Goal: Task Accomplishment & Management: Complete application form

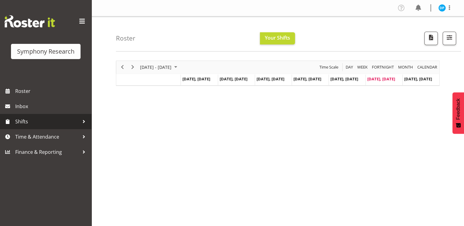
click at [27, 119] on span "Shifts" at bounding box center [47, 121] width 64 height 9
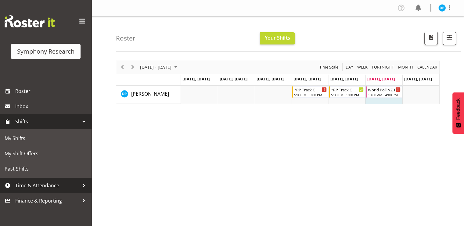
click at [34, 180] on link "Time & Attendance" at bounding box center [46, 185] width 92 height 15
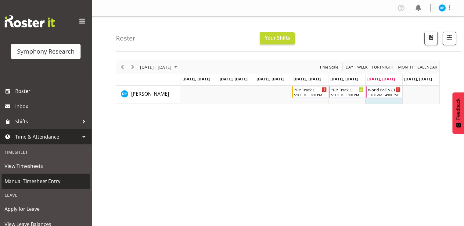
click at [34, 182] on span "Manual Timesheet Entry" at bounding box center [46, 181] width 82 height 9
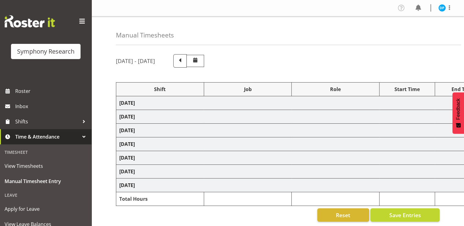
select select "17153"
select select "10239"
select select "47"
select select "17153"
select select "10239"
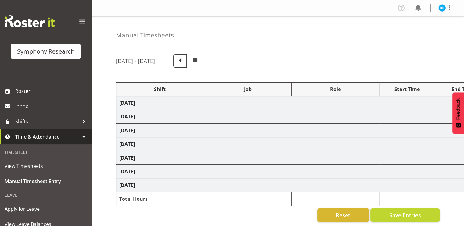
select select "47"
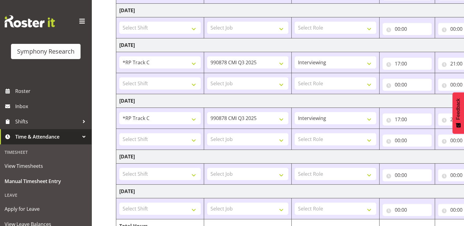
scroll to position [165, 0]
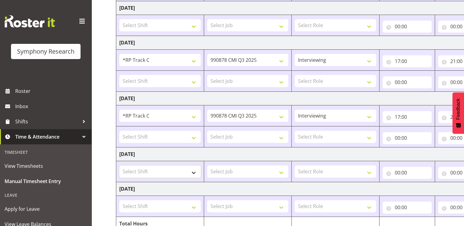
click at [197, 172] on select "Select Shift !!Project Briefing (Job to be assigned) !!Weekend Residential (Ros…" at bounding box center [159, 172] width 81 height 12
select select "56694"
click at [119, 166] on select "Select Shift !!Project Briefing (Job to be assigned) !!Weekend Residential (Ros…" at bounding box center [159, 172] width 81 height 12
click at [196, 173] on select "!!Project Briefing (Job to be assigned) !!Weekend Residential (Roster IT Shift …" at bounding box center [159, 172] width 81 height 12
click at [119, 166] on select "!!Project Briefing (Job to be assigned) !!Weekend Residential (Roster IT Shift …" at bounding box center [159, 172] width 81 height 12
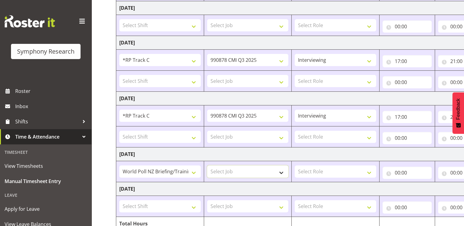
click at [230, 171] on select "Select Job 550060 IF Admin 553492 World Poll Aus Wave 2 Main 2025 553493 World …" at bounding box center [247, 172] width 81 height 12
click at [163, 163] on td "!!Project Briefing (Job to be assigned) !!Weekend Residential (Roster IT Shift …" at bounding box center [160, 171] width 88 height 21
click at [280, 171] on select "Select Job 550060 IF Admin 553492 World Poll Aus Wave 2 Main 2025 553493 World …" at bounding box center [247, 172] width 81 height 12
select select "10527"
click at [207, 166] on select "Select Job 550060 IF Admin 553492 World Poll Aus Wave 2 Main 2025 553493 World …" at bounding box center [247, 172] width 81 height 12
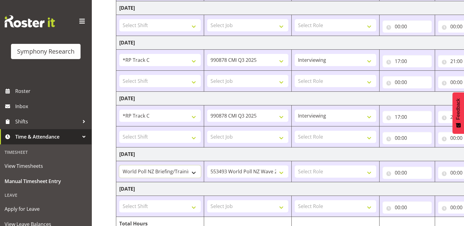
click at [193, 172] on select "!!Project Briefing (Job to be assigned) !!Weekend Residential (Roster IT Shift …" at bounding box center [159, 172] width 81 height 12
click at [119, 166] on select "!!Project Briefing (Job to be assigned) !!Weekend Residential (Roster IT Shift …" at bounding box center [159, 172] width 81 height 12
click at [319, 171] on select "Select Role Briefing Interviewing" at bounding box center [335, 172] width 81 height 12
select select "297"
click at [295, 166] on select "Select Role Briefing Interviewing" at bounding box center [335, 172] width 81 height 12
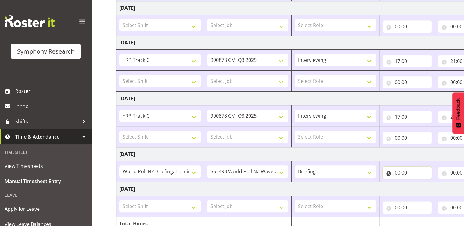
click at [397, 171] on input "00:00" at bounding box center [407, 173] width 49 height 12
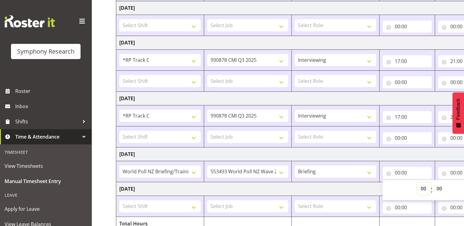
click at [423, 188] on select "00 01 02 03 04 05 06 07 08 09 10 11 12 13 14 15 16 17 18 19 20 21 22 23" at bounding box center [425, 189] width 14 height 12
select select "10"
click at [418, 183] on select "00 01 02 03 04 05 06 07 08 09 10 11 12 13 14 15 16 17 18 19 20 21 22 23" at bounding box center [425, 189] width 14 height 12
type input "10:00"
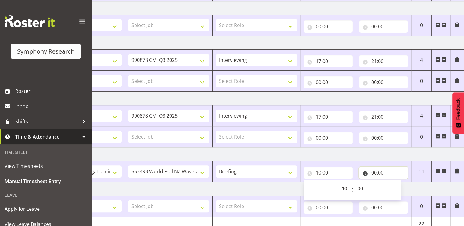
click at [377, 172] on input "00:00" at bounding box center [383, 173] width 49 height 12
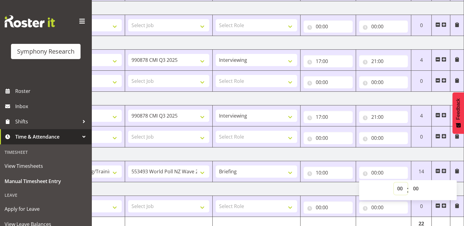
click at [400, 190] on select "00 01 02 03 04 05 06 07 08 09 10 11 12 13 14 15 16 17 18 19 20 21 22 23" at bounding box center [401, 189] width 14 height 12
select select "16"
click at [394, 183] on select "00 01 02 03 04 05 06 07 08 09 10 11 12 13 14 15 16 17 18 19 20 21 22 23" at bounding box center [401, 189] width 14 height 12
type input "16:00"
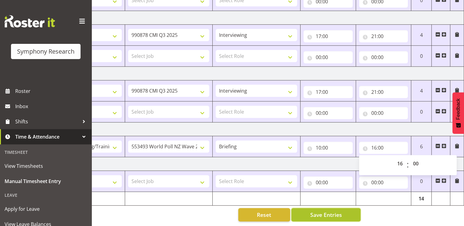
click at [310, 211] on span "Save Entries" at bounding box center [326, 215] width 32 height 8
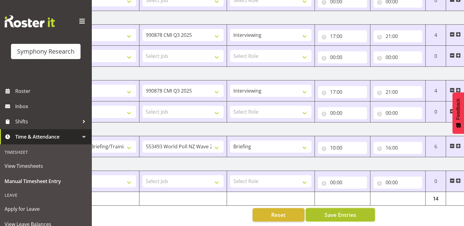
click at [355, 213] on span "Save Entries" at bounding box center [340, 215] width 32 height 8
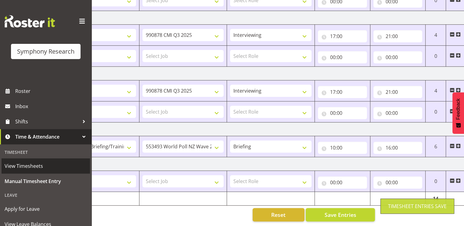
click at [16, 168] on span "View Timesheets" at bounding box center [46, 166] width 82 height 9
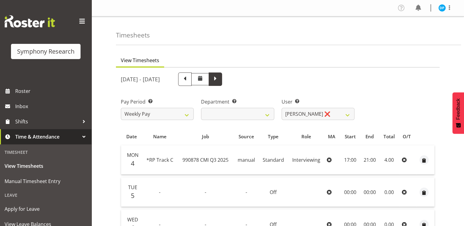
click at [219, 78] on span at bounding box center [216, 79] width 8 height 8
select select
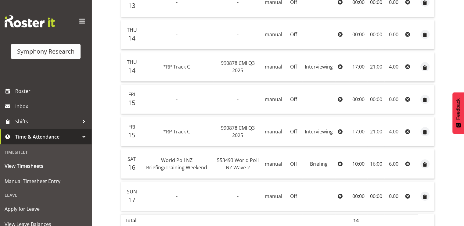
scroll to position [237, 0]
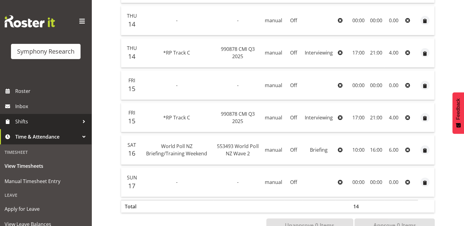
click at [27, 118] on span "Shifts" at bounding box center [47, 121] width 64 height 9
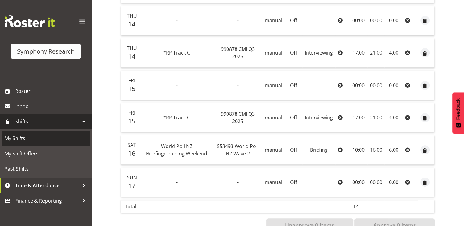
click at [20, 140] on span "My Shifts" at bounding box center [46, 138] width 82 height 9
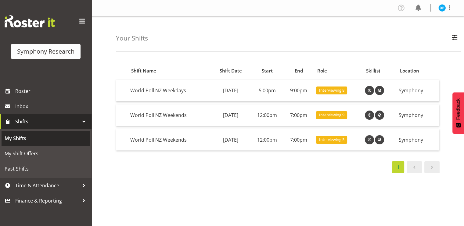
click at [22, 137] on span "My Shifts" at bounding box center [46, 138] width 82 height 9
click at [12, 139] on span "My Shifts" at bounding box center [46, 138] width 82 height 9
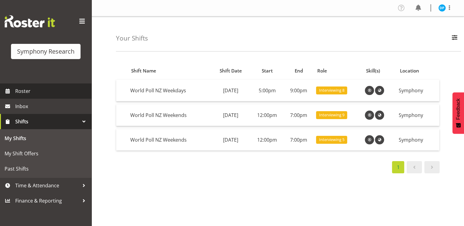
click at [22, 93] on span "Roster" at bounding box center [51, 91] width 73 height 9
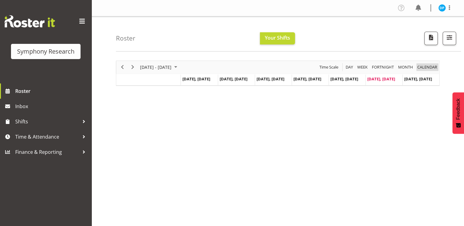
click at [427, 67] on span "calendar" at bounding box center [427, 67] width 21 height 8
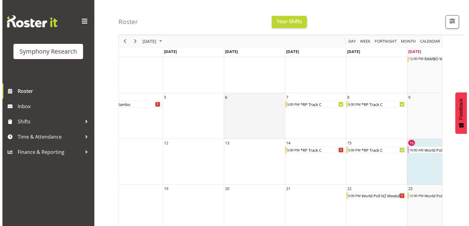
scroll to position [0, 104]
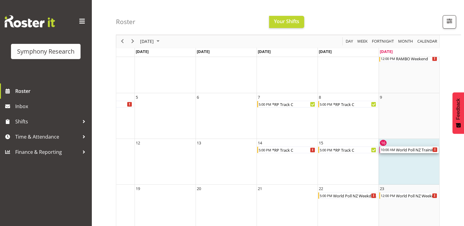
click at [408, 149] on div "World Poll NZ Training & Briefing/Mocks" at bounding box center [417, 150] width 43 height 7
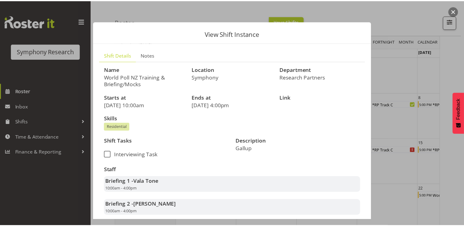
scroll to position [0, 0]
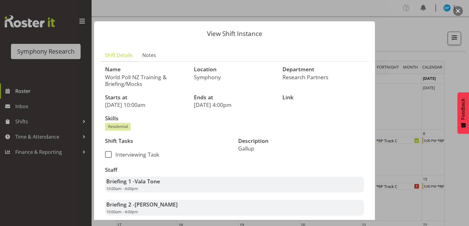
click at [457, 11] on button "button" at bounding box center [458, 11] width 10 height 10
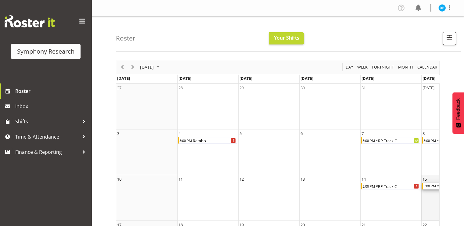
click at [428, 186] on div "5:00 PM" at bounding box center [429, 186] width 13 height 7
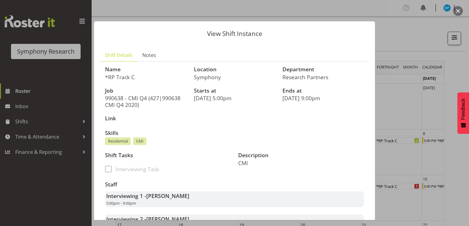
click at [458, 9] on button "button" at bounding box center [458, 11] width 10 height 10
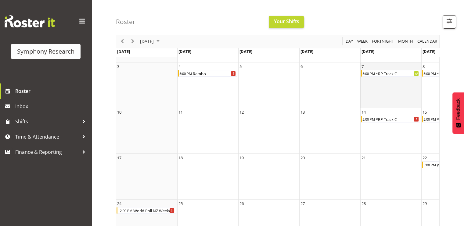
scroll to position [0, 104]
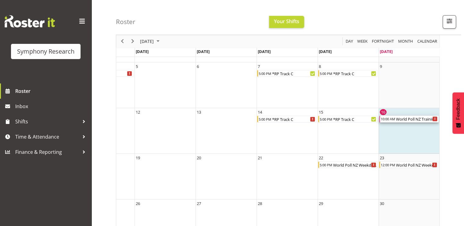
click at [408, 118] on div "World Poll NZ Training & Briefing/Mocks" at bounding box center [417, 119] width 43 height 7
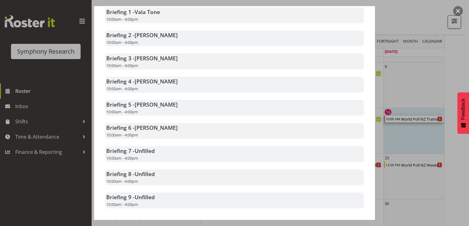
scroll to position [198, 0]
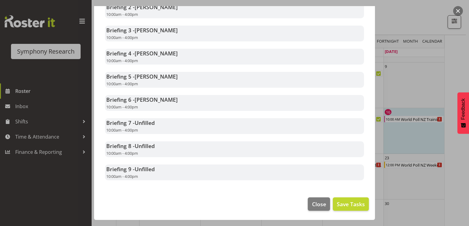
click at [460, 9] on button "button" at bounding box center [458, 11] width 10 height 10
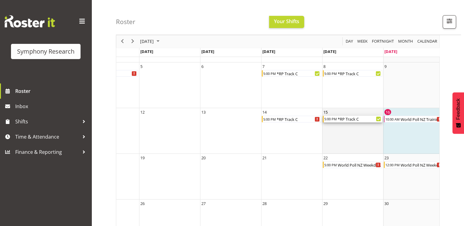
click at [361, 120] on div "*RP Track C" at bounding box center [359, 119] width 45 height 7
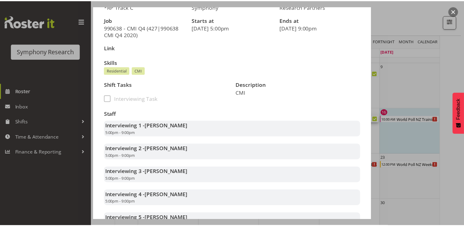
scroll to position [0, 0]
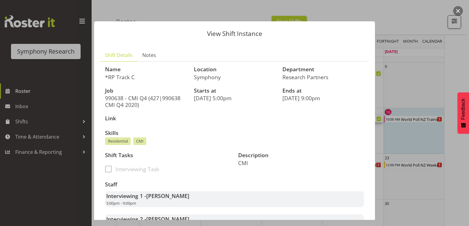
click at [456, 9] on button "button" at bounding box center [458, 11] width 10 height 10
